Goal: Answer question/provide support

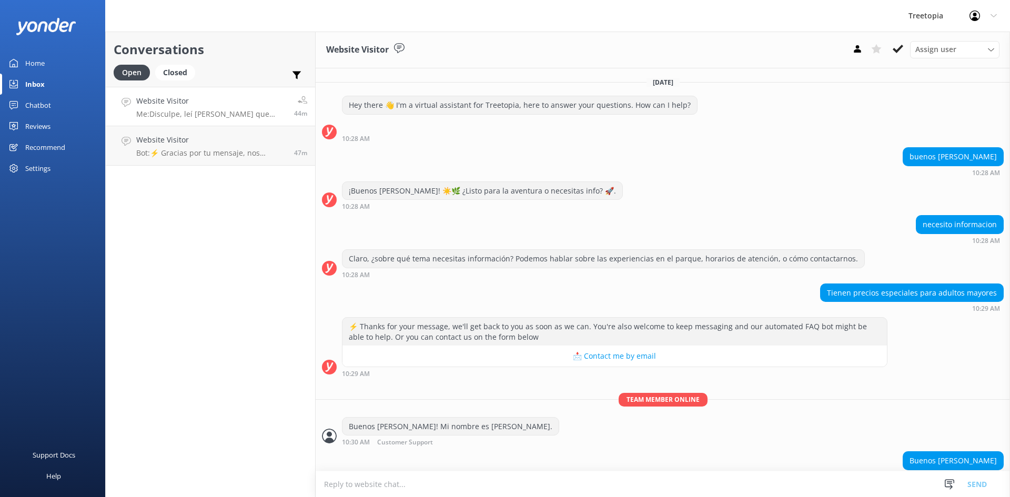
scroll to position [397, 0]
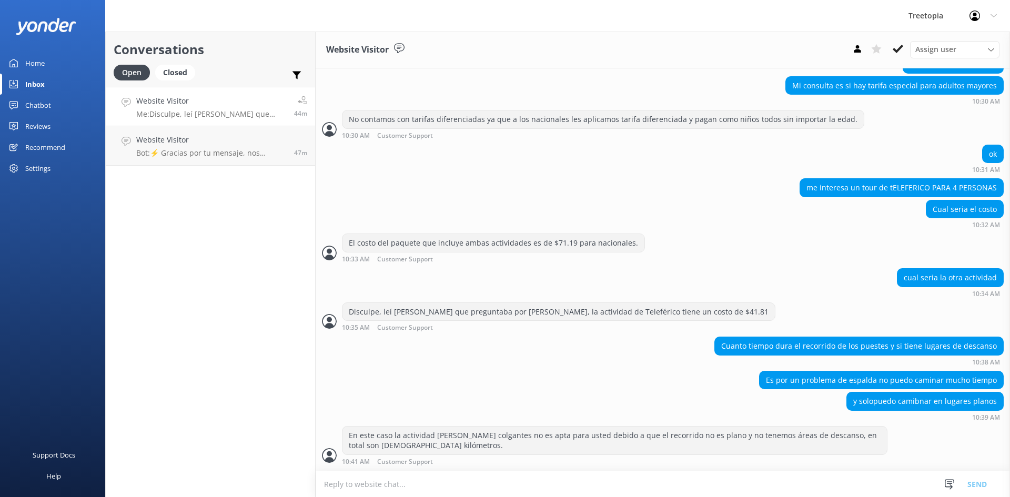
click at [229, 98] on h4 "Website Visitor" at bounding box center [211, 101] width 150 height 12
click at [203, 134] on link "Website Visitor Bot: ⚡ Gracias por tu mensaje, nos pondremos en contacto contig…" at bounding box center [210, 145] width 209 height 39
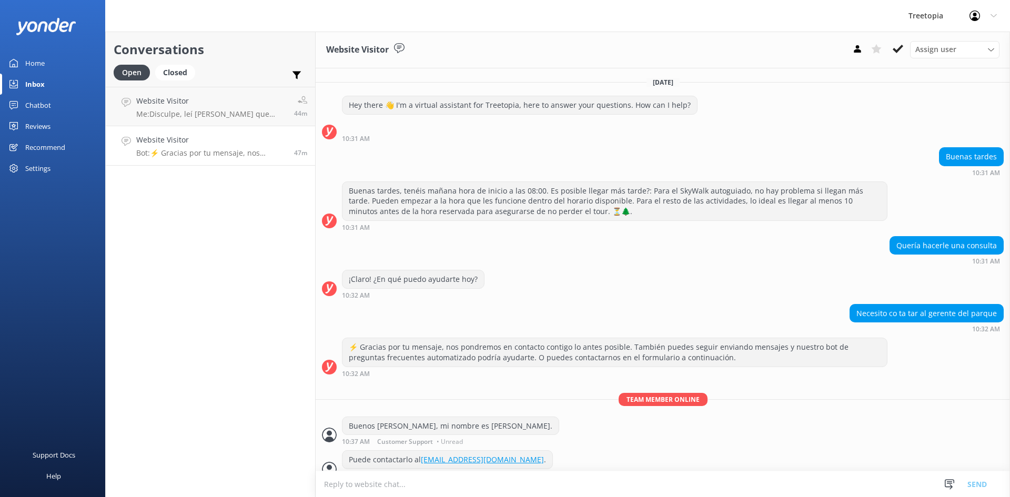
scroll to position [14, 0]
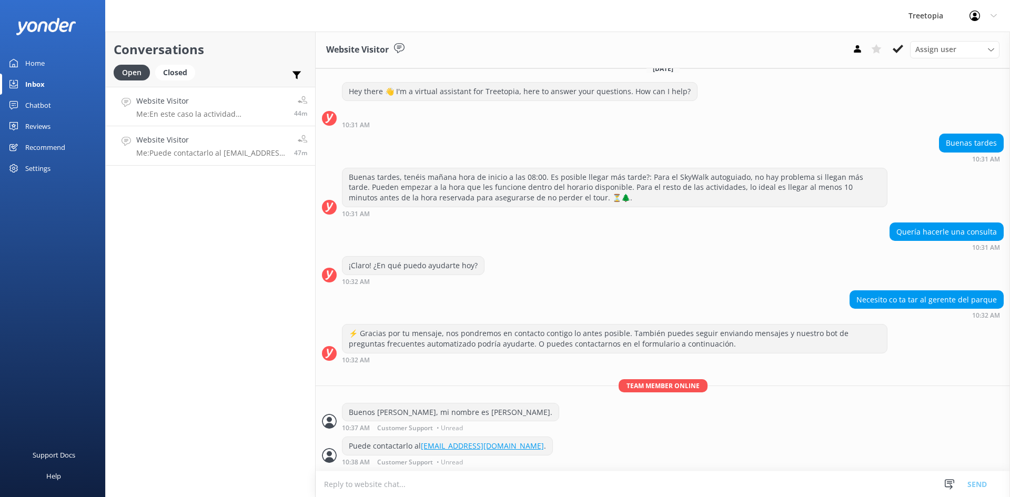
click at [217, 95] on h4 "Website Visitor" at bounding box center [211, 101] width 150 height 12
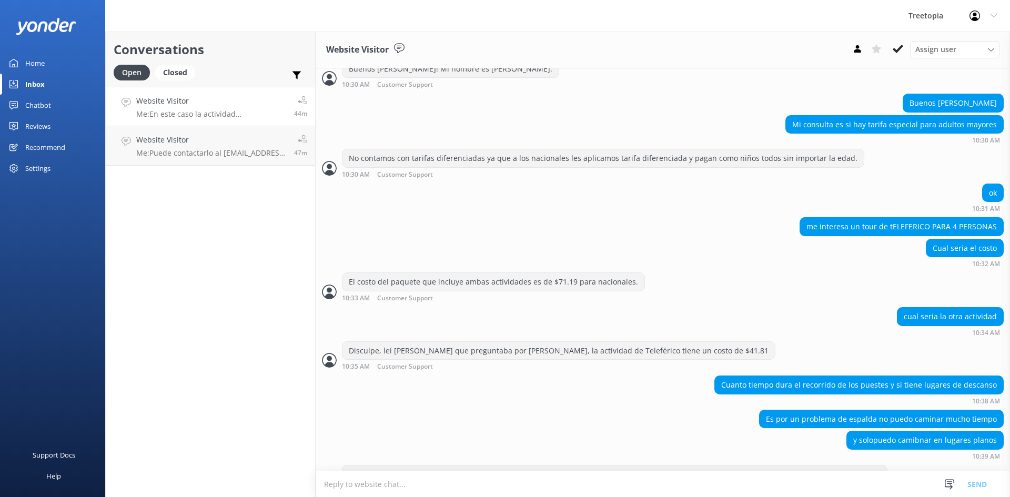
scroll to position [397, 0]
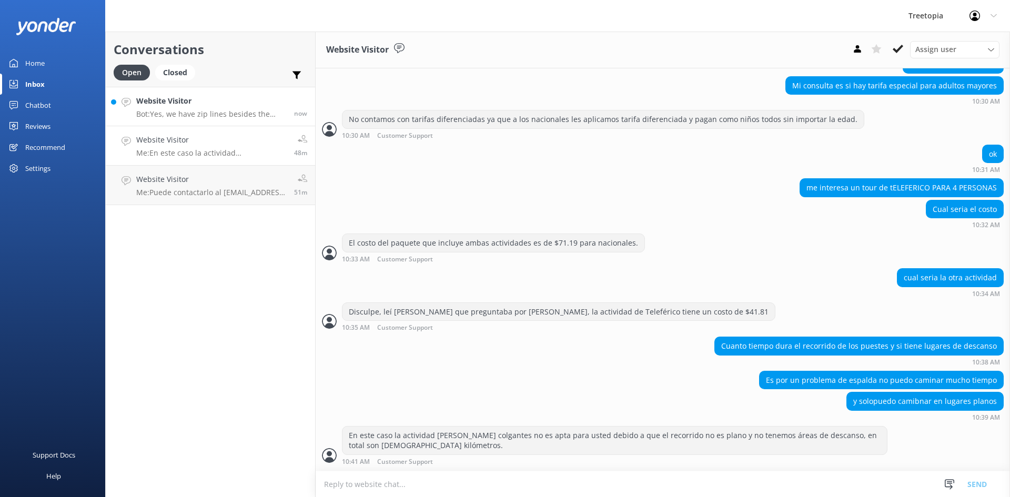
click at [218, 104] on h4 "Website Visitor" at bounding box center [211, 101] width 150 height 12
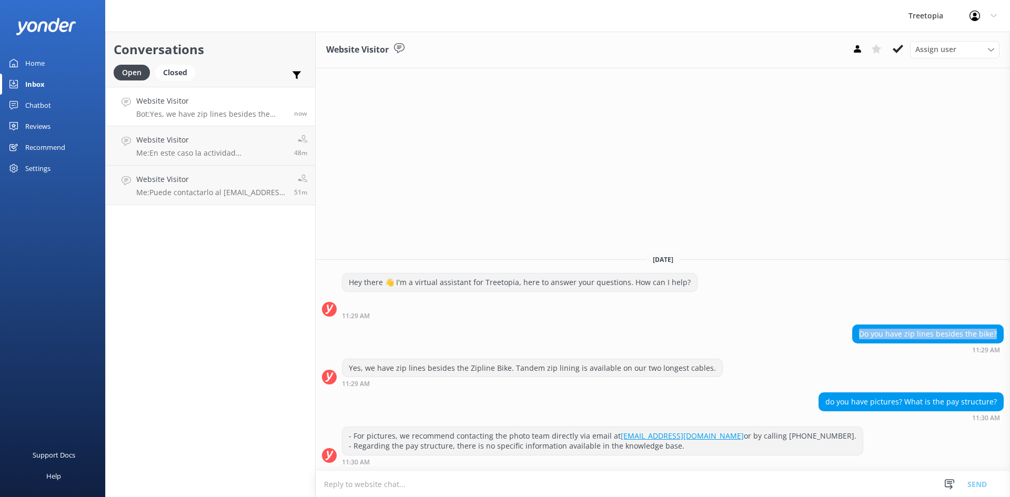
drag, startPoint x: 1000, startPoint y: 334, endPoint x: 858, endPoint y: 334, distance: 142.1
click at [858, 334] on div "Do you have zip lines besides the bike?" at bounding box center [928, 334] width 151 height 18
copy div "Do you have zip lines besides the bike?"
click at [220, 219] on h4 "Website Visitor" at bounding box center [213, 219] width 154 height 12
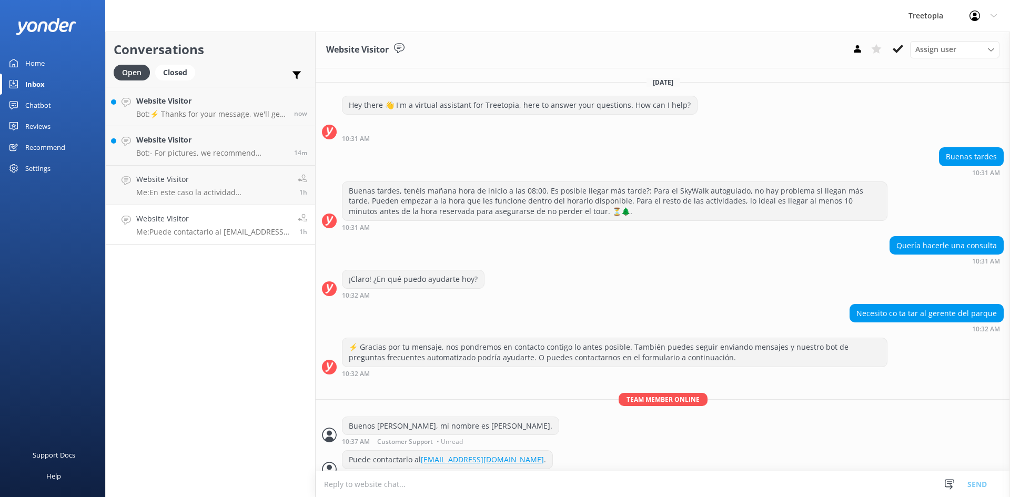
scroll to position [14, 0]
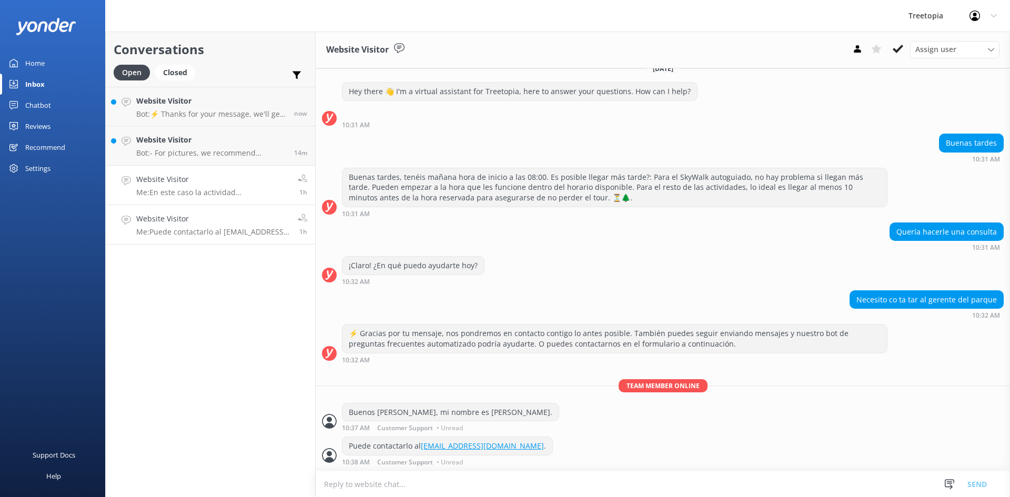
click at [202, 189] on p "Me: En este caso la actividad [PERSON_NAME] colgantes no es apta para usted deb…" at bounding box center [213, 192] width 154 height 9
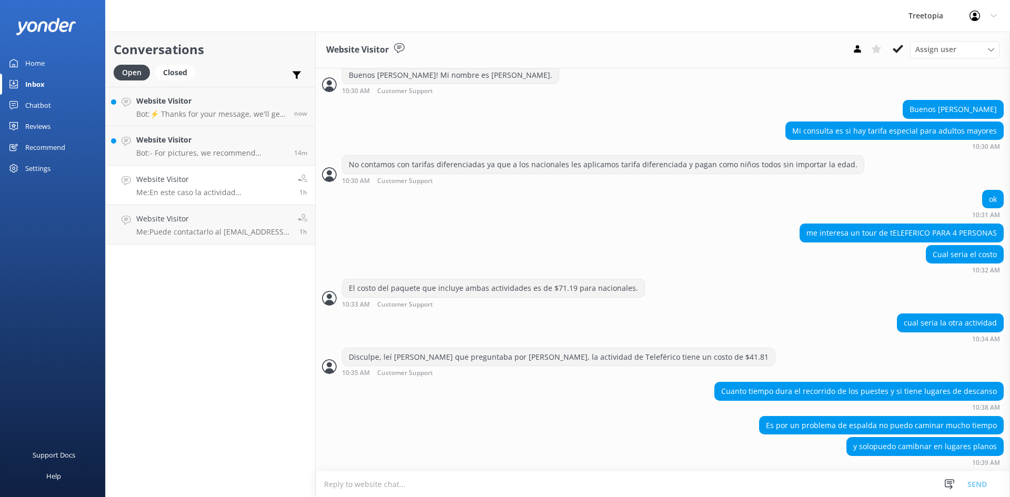
scroll to position [397, 0]
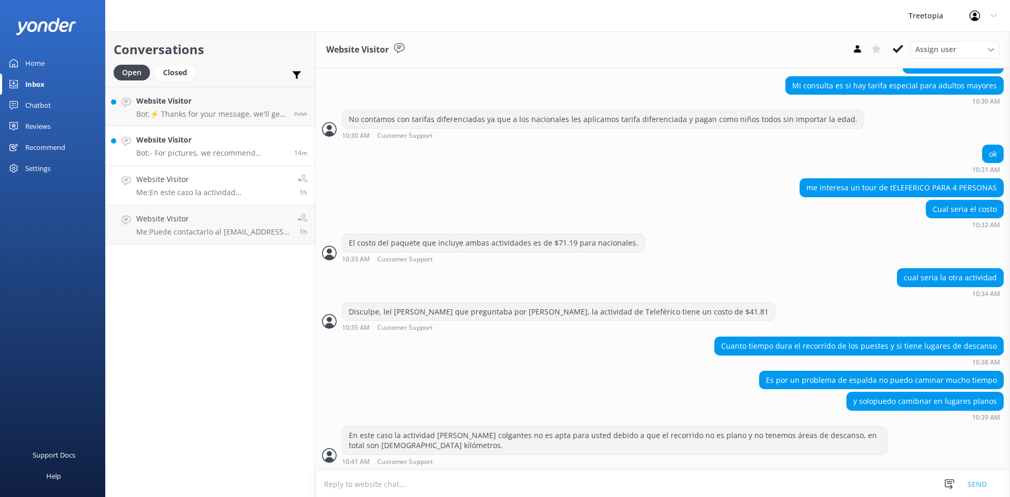
click at [189, 145] on h4 "Website Visitor" at bounding box center [211, 140] width 150 height 12
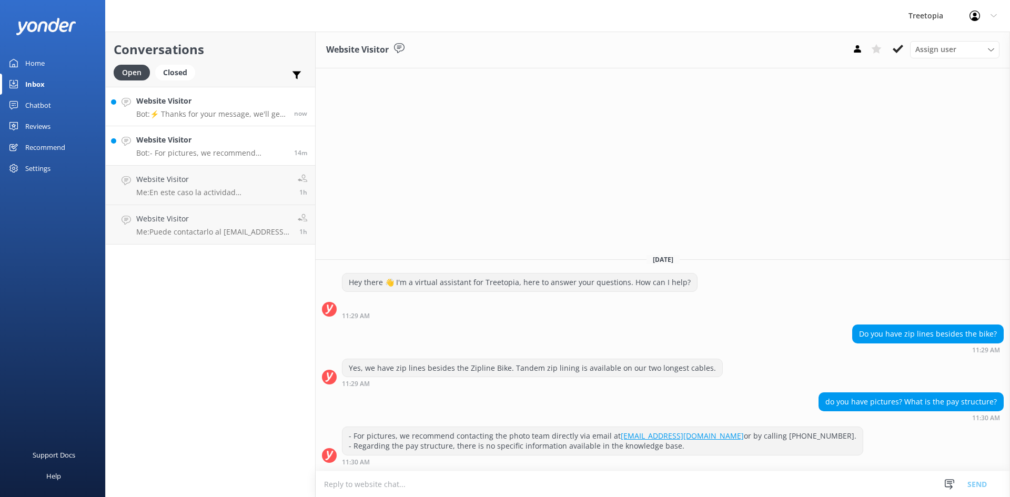
click at [189, 113] on p "Bot: ⚡ Thanks for your message, we'll get back to you as soon as we can. You're…" at bounding box center [211, 113] width 150 height 9
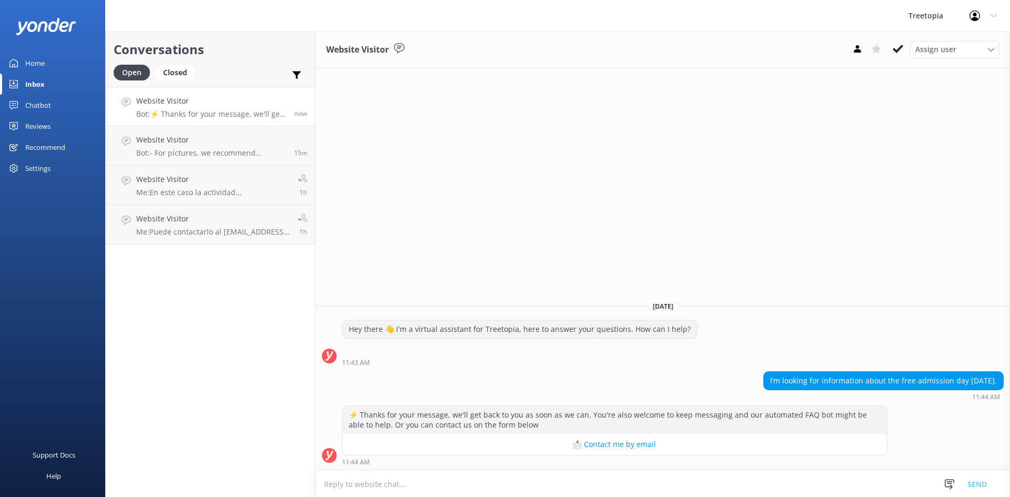
drag, startPoint x: 998, startPoint y: 382, endPoint x: 765, endPoint y: 383, distance: 233.1
click at [765, 383] on div "I’m looking for information about the free admission day [DATE]." at bounding box center [883, 381] width 239 height 18
copy div "I’m looking for information about the free admission day [DATE]."
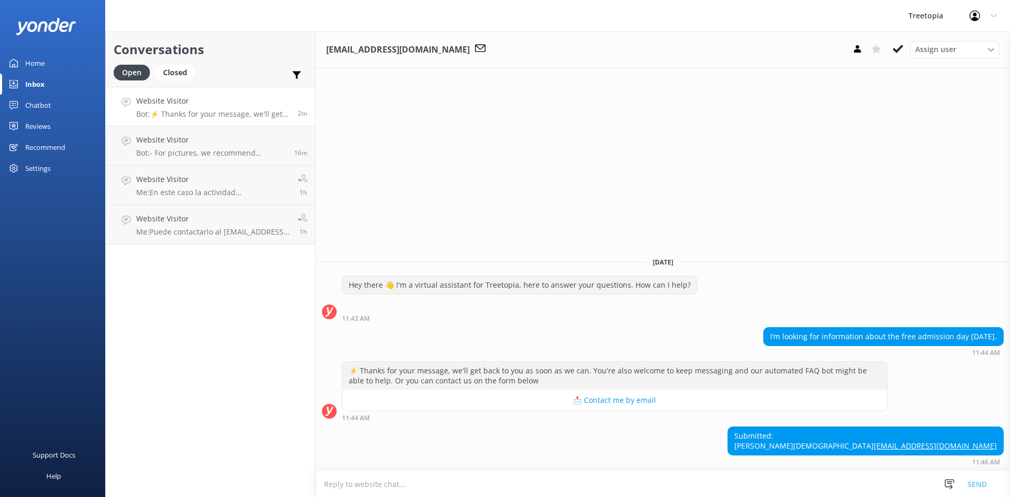
click at [429, 485] on textarea at bounding box center [663, 485] width 695 height 26
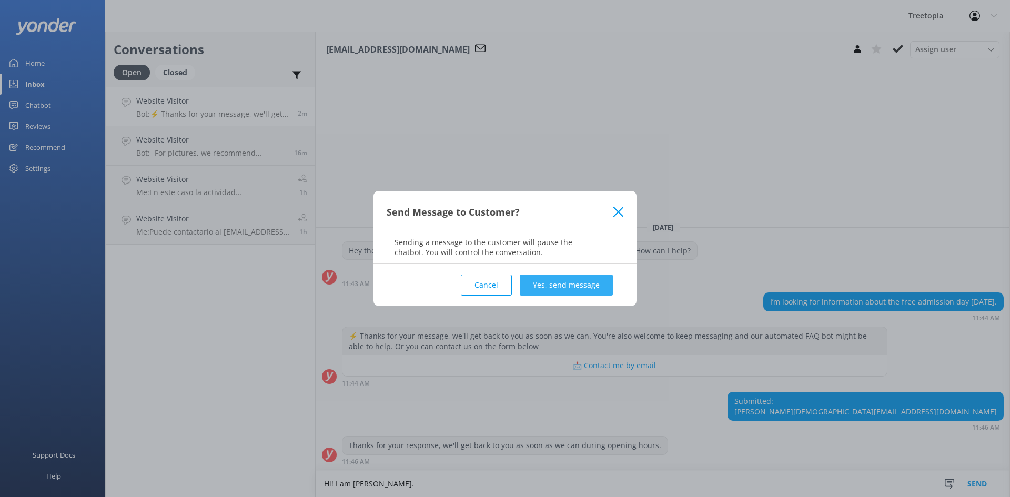
type textarea "Hi! I am [PERSON_NAME]."
click at [565, 288] on button "Yes, send message" at bounding box center [566, 285] width 93 height 21
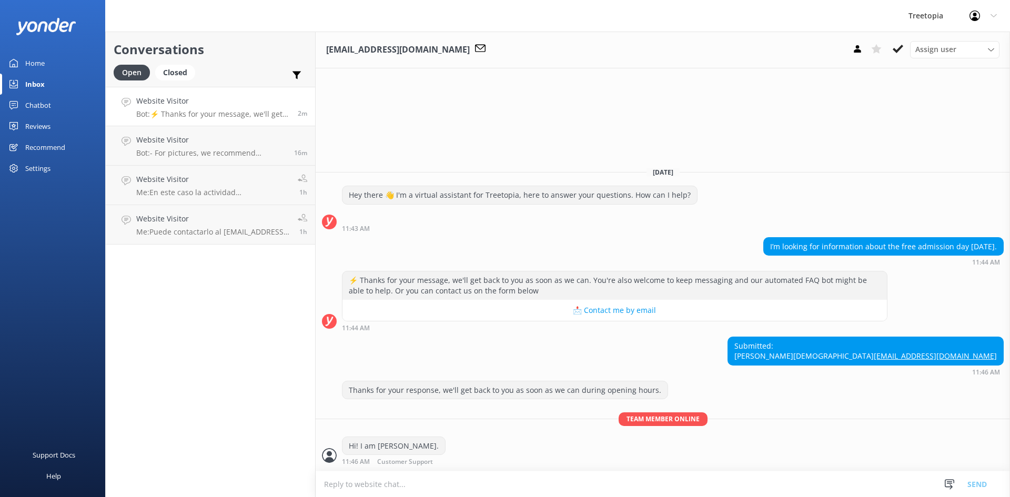
click at [420, 484] on textarea at bounding box center [663, 485] width 695 height 26
paste textarea "Could you please clarify what you mean by the free admission day [DATE]?"
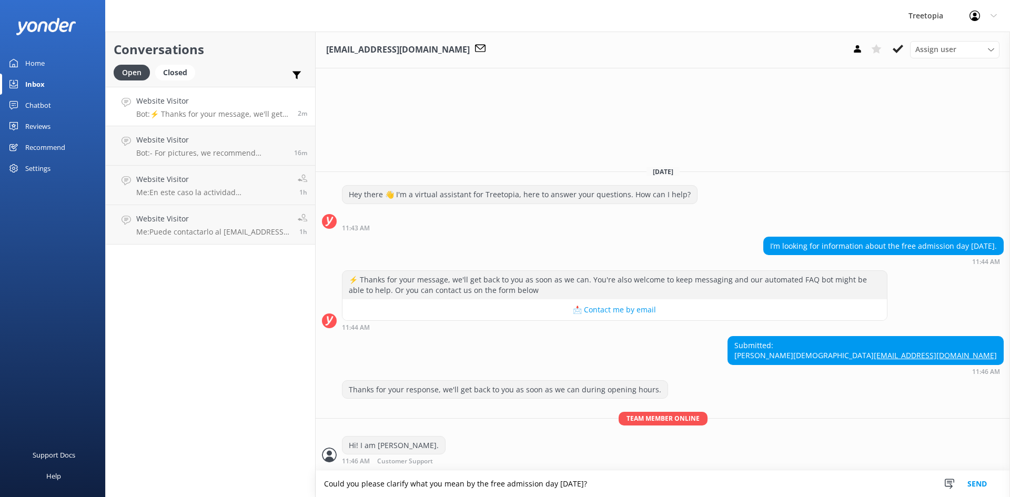
type textarea "Could you please clarify what you mean by the free admission day [DATE]?"
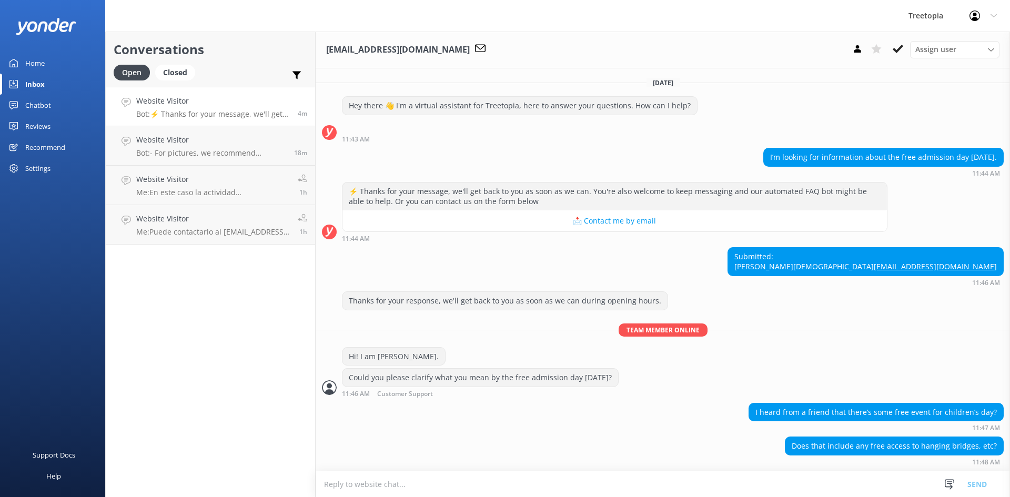
scroll to position [10, 0]
drag, startPoint x: 754, startPoint y: 413, endPoint x: 990, endPoint y: 410, distance: 236.8
click at [990, 410] on div "I heard from a friend that there’s some free event for children’s day?" at bounding box center [876, 413] width 254 height 18
copy div "I heard from a friend that there’s some free event for children’s day?"
drag, startPoint x: 992, startPoint y: 446, endPoint x: 781, endPoint y: 448, distance: 210.5
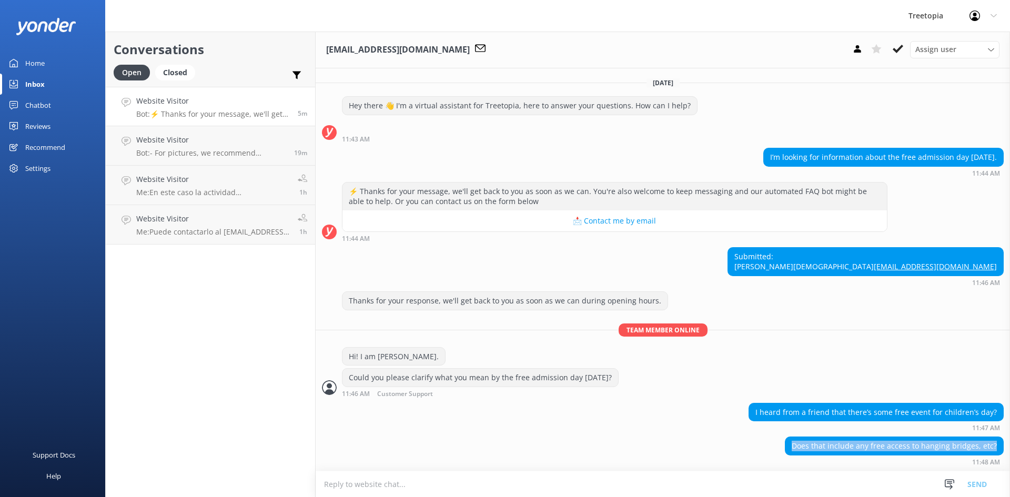
click at [781, 448] on div "Does that include any free access to hanging bridges, etc? 11:48 AM" at bounding box center [663, 451] width 695 height 29
copy div "Does that include any free access to hanging bridges, etc?"
click at [365, 487] on textarea at bounding box center [663, 485] width 695 height 26
paste textarea "Thank you for reaching out. Our Children’s Day activity is specially organized …"
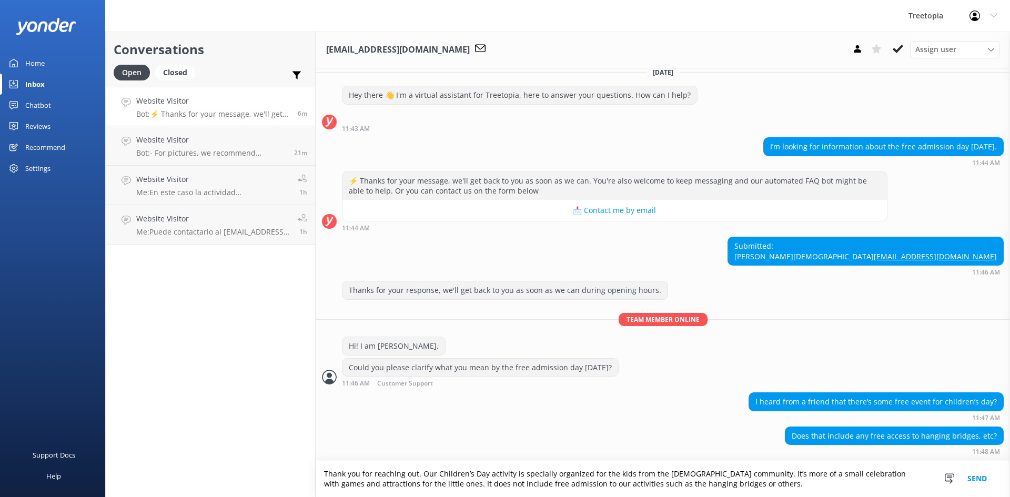
type textarea "Thank you for reaching out. Our Children’s Day activity is specially organized …"
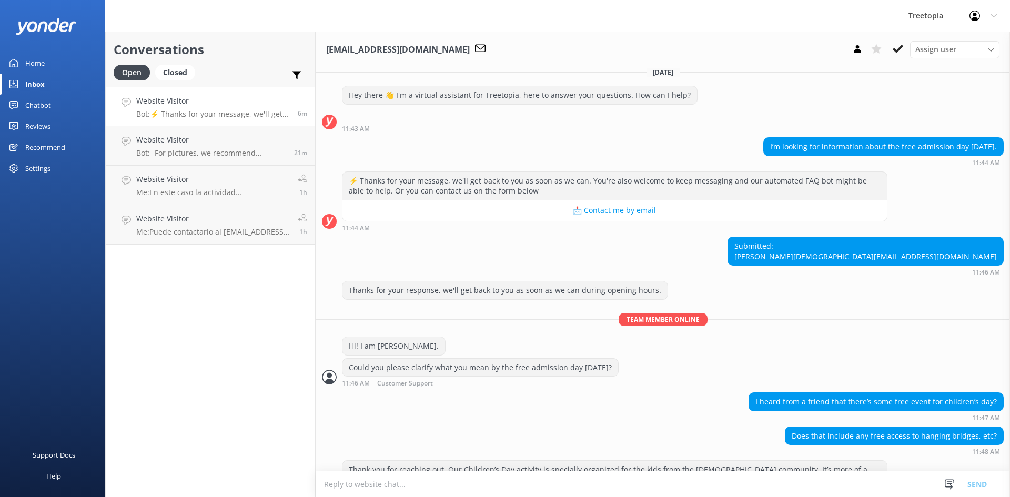
scroll to position [55, 0]
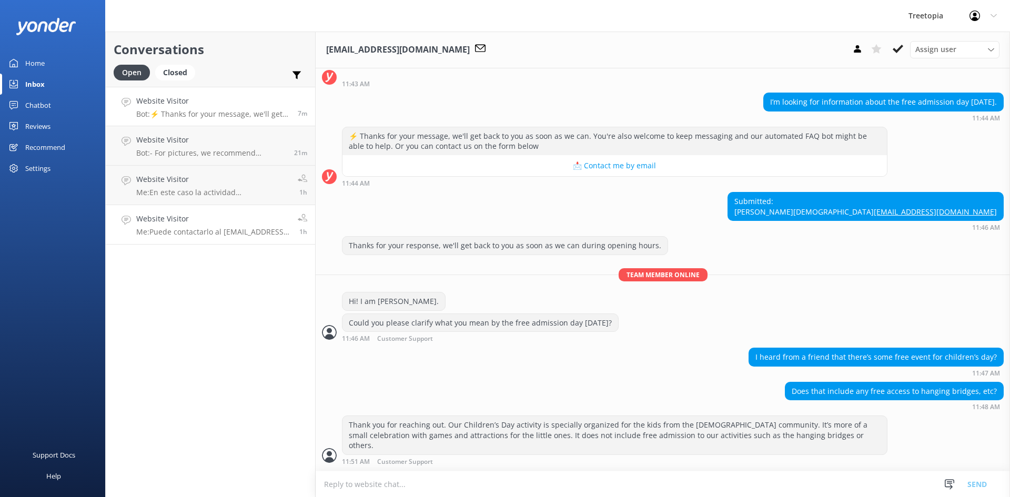
click at [209, 221] on h4 "Website Visitor" at bounding box center [213, 219] width 154 height 12
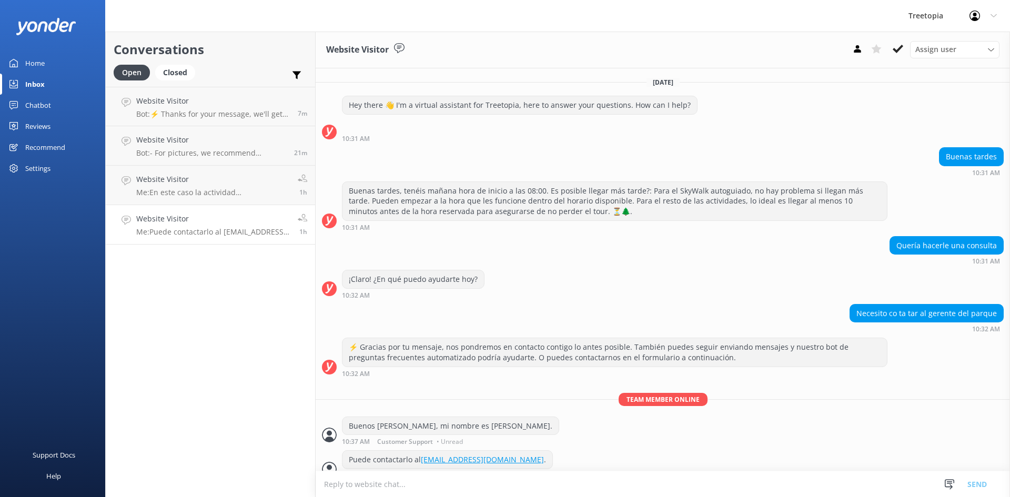
scroll to position [14, 0]
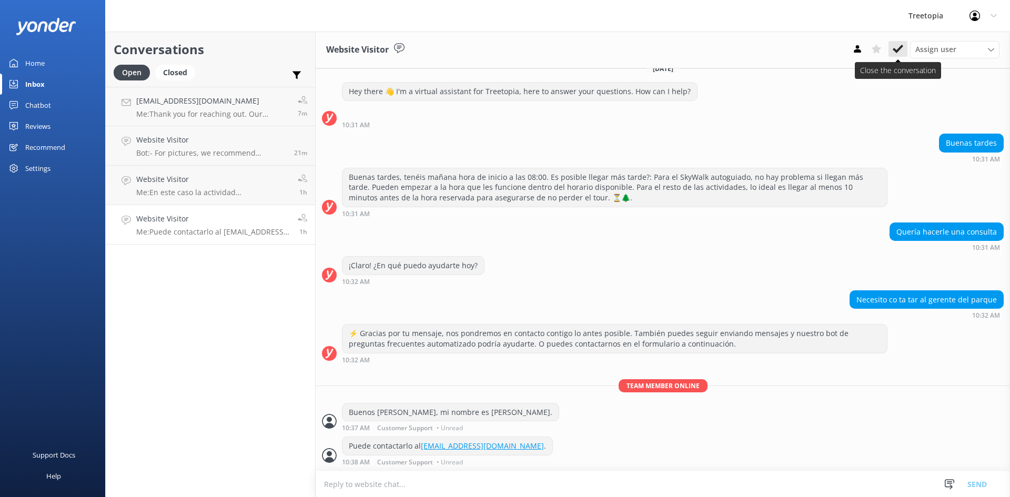
click at [901, 49] on icon at bounding box center [898, 49] width 11 height 11
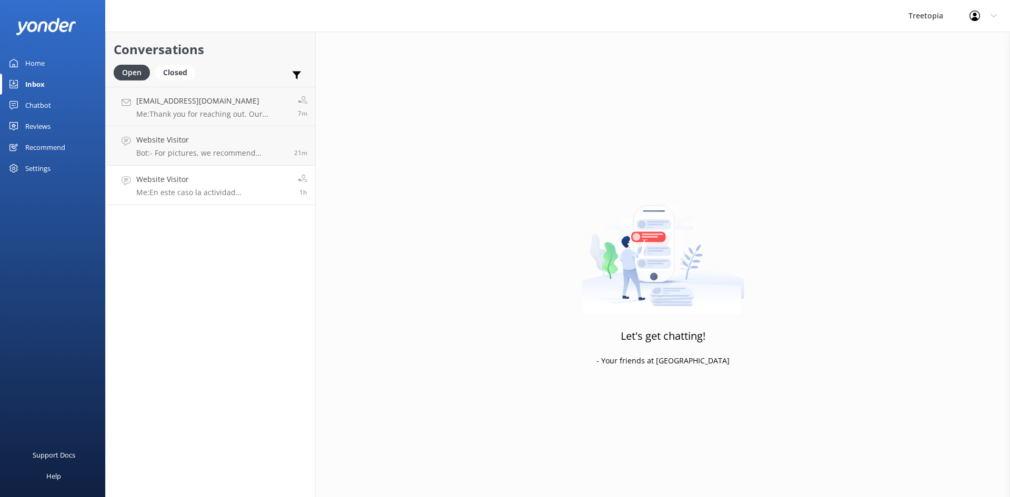
click at [199, 183] on h4 "Website Visitor" at bounding box center [213, 180] width 154 height 12
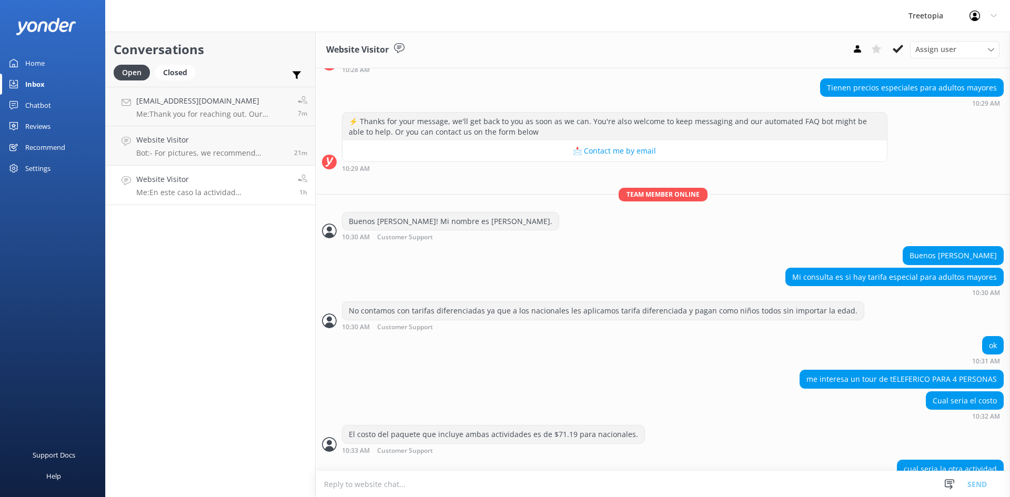
scroll to position [397, 0]
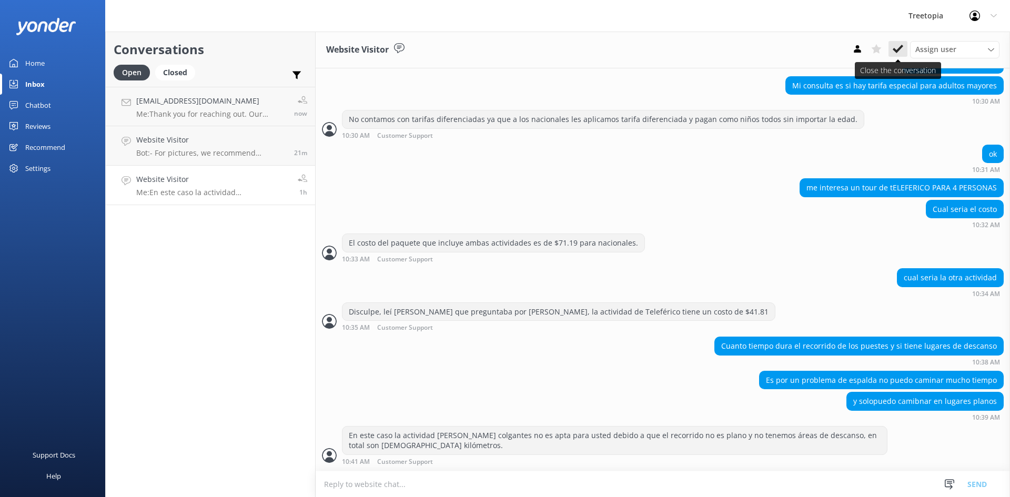
click at [899, 43] on button at bounding box center [898, 49] width 19 height 16
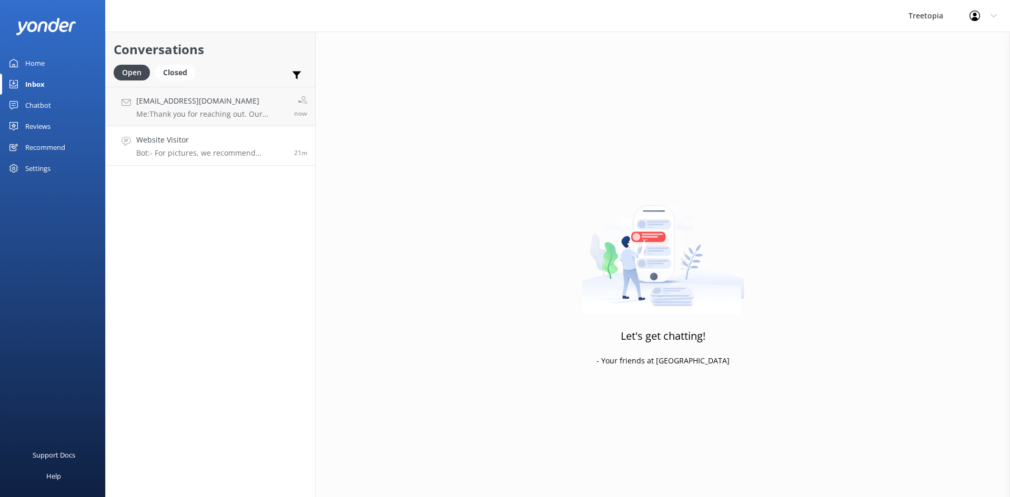
click at [170, 151] on p "Bot: - For pictures, we recommend contacting the photo team directly via email …" at bounding box center [211, 152] width 150 height 9
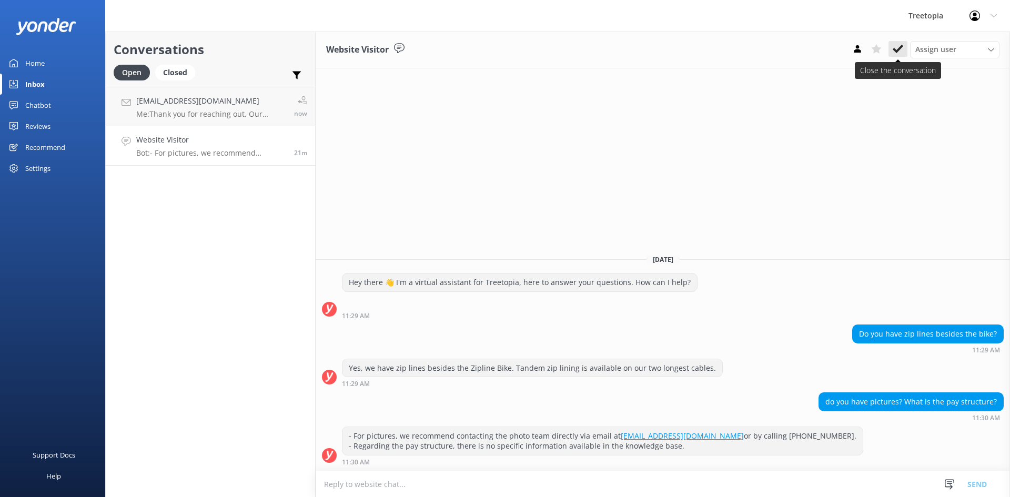
click at [891, 55] on button at bounding box center [898, 49] width 19 height 16
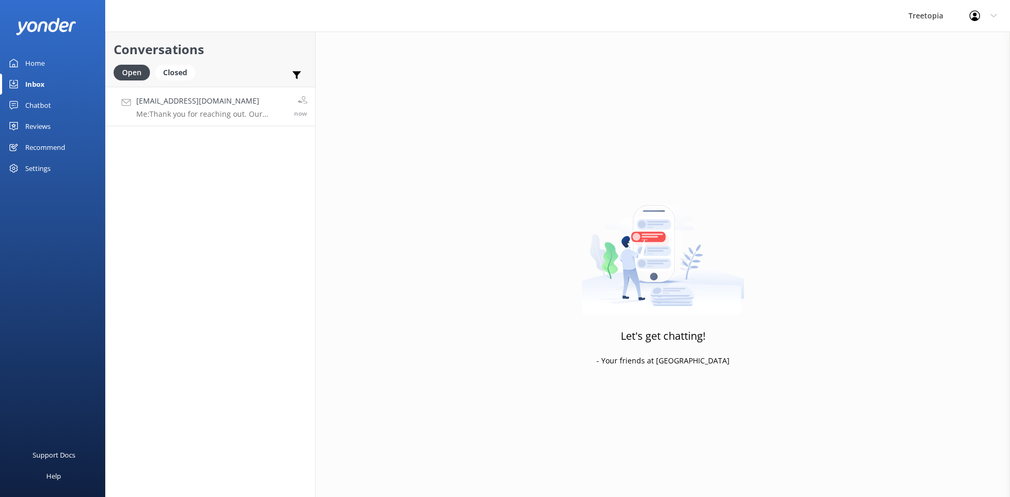
click at [206, 110] on p "Me: Thank you for reaching out. Our Children’s Day activity is specially organi…" at bounding box center [211, 113] width 150 height 9
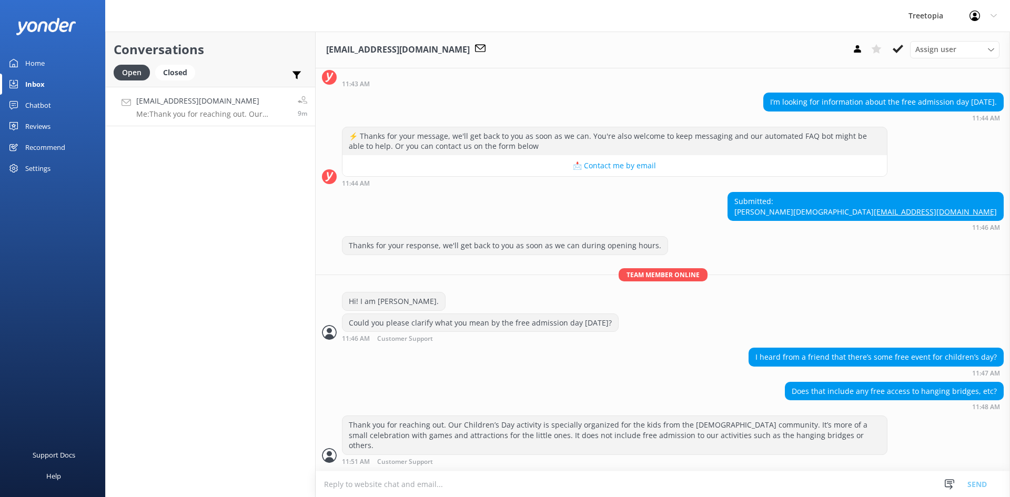
scroll to position [88, 0]
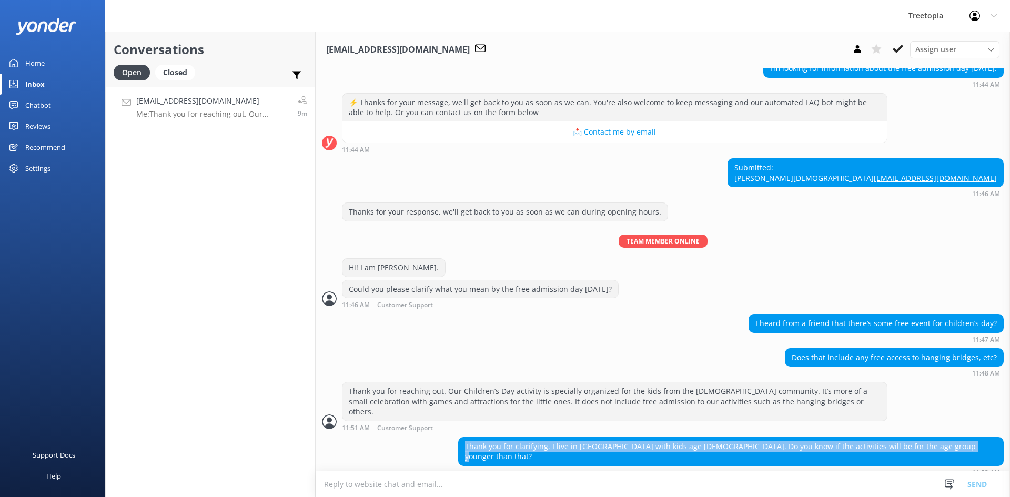
drag, startPoint x: 991, startPoint y: 443, endPoint x: 499, endPoint y: 444, distance: 492.6
click at [499, 444] on div "Thank you for clarifying. I live in [GEOGRAPHIC_DATA] with kids age [DEMOGRAPHI…" at bounding box center [663, 456] width 695 height 39
copy div "Thank you for clarifying. I live in [GEOGRAPHIC_DATA] with kids age [DEMOGRAPHI…"
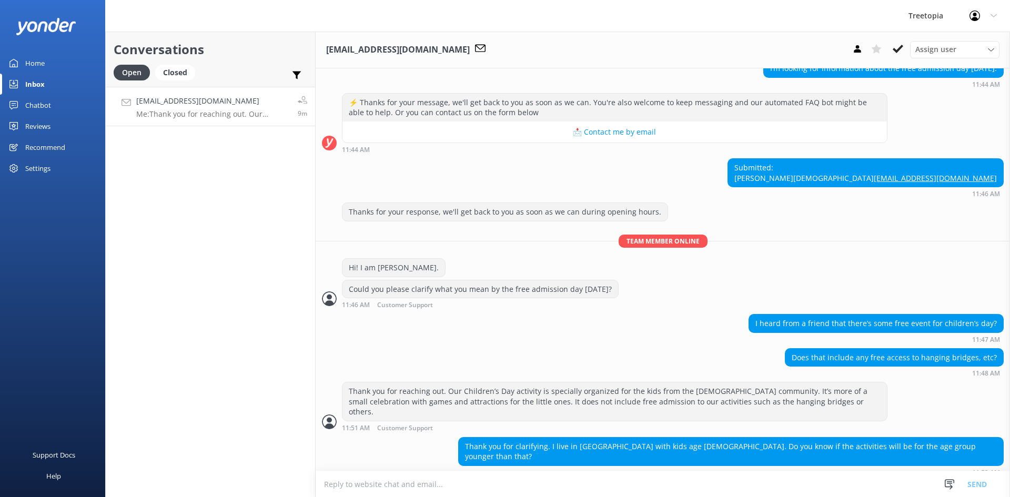
click at [689, 373] on div "Does that include any free access to hanging bridges, etc? 11:48 AM" at bounding box center [663, 362] width 695 height 29
click at [396, 489] on textarea at bounding box center [663, 485] width 695 height 26
paste textarea "The activities are designed for children of all ages, so your kids (10 and 8) a…"
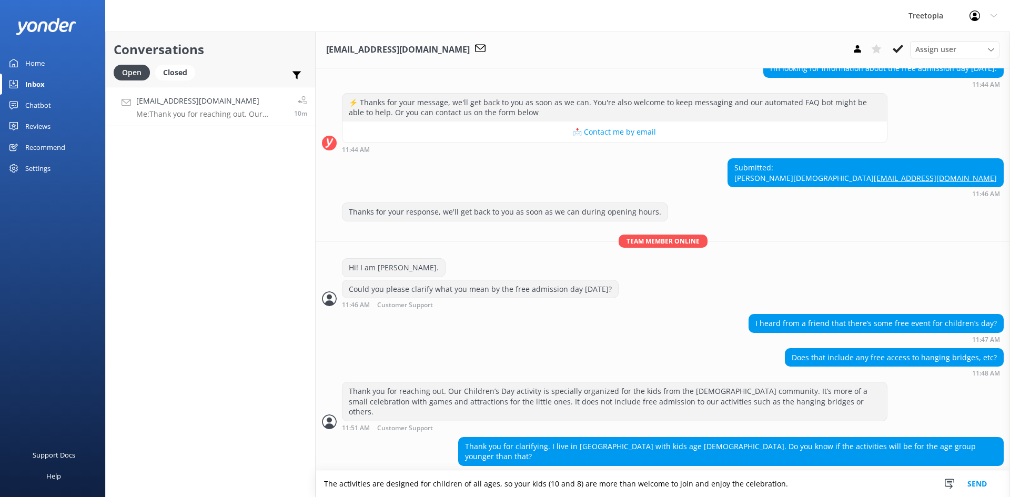
scroll to position [89, 0]
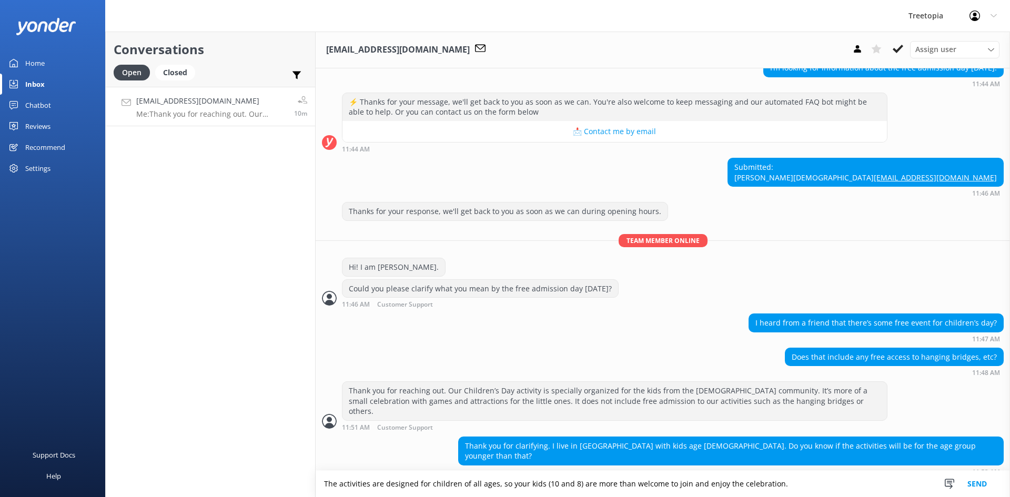
type textarea "The activities are designed for children of all ages, so your kids (10 and 8) a…"
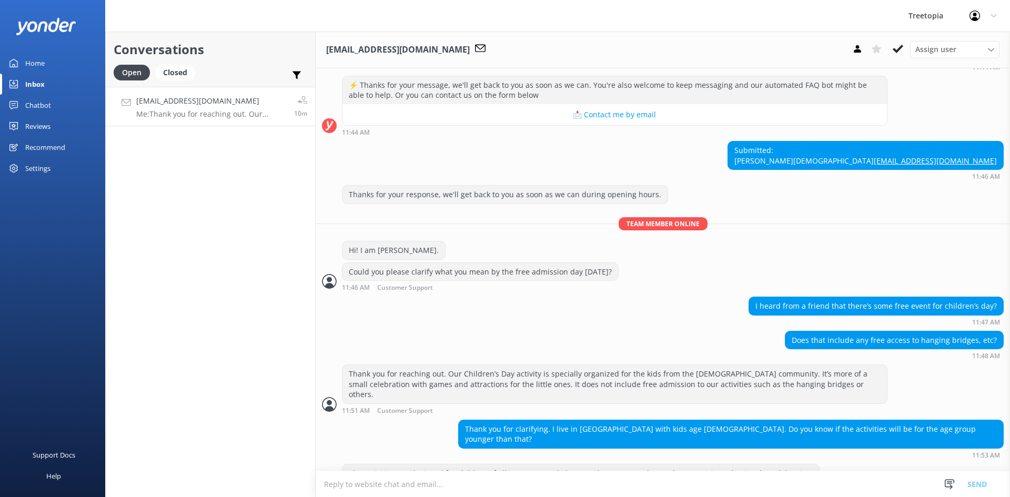
scroll to position [123, 0]
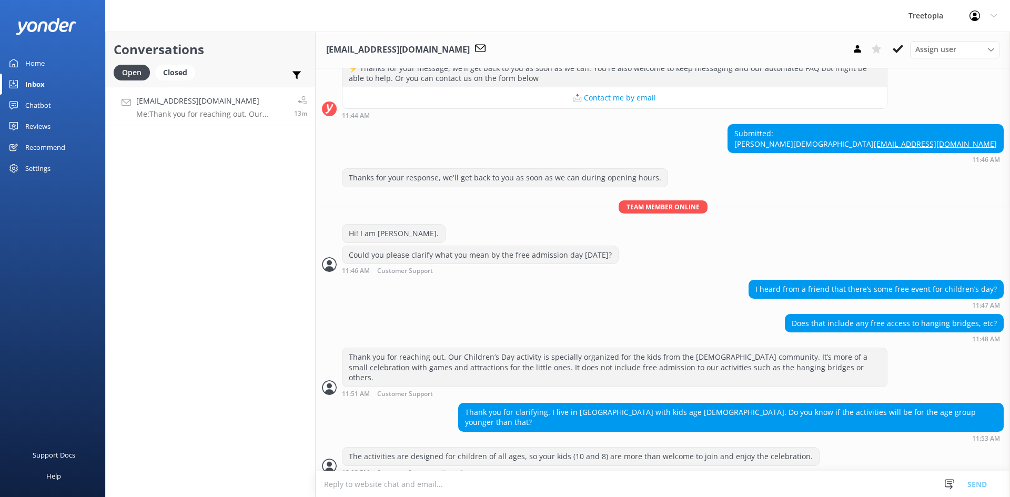
click at [420, 487] on textarea at bounding box center [663, 485] width 695 height 26
paste textarea "They just need to show a local student ID in order to enjoy the activity."
type textarea "They just need to show a local student ID in order to enjoy the activity."
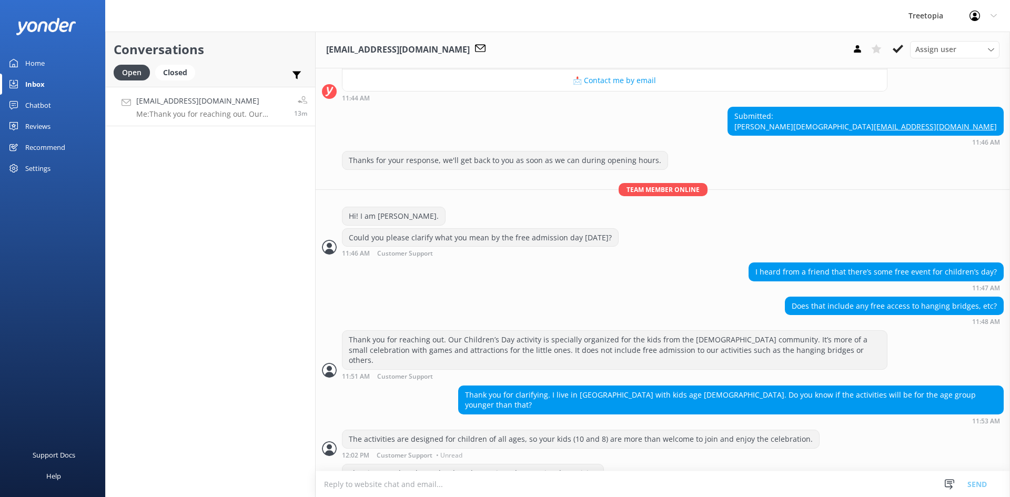
scroll to position [157, 0]
